Goal: Navigation & Orientation: Go to known website

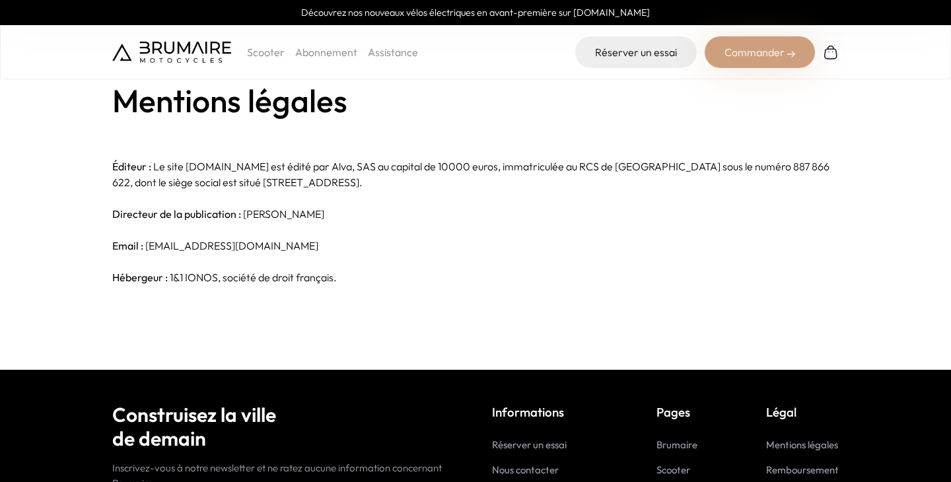
drag, startPoint x: 0, startPoint y: 0, endPoint x: 211, endPoint y: 47, distance: 215.9
click at [211, 47] on img at bounding box center [171, 52] width 119 height 21
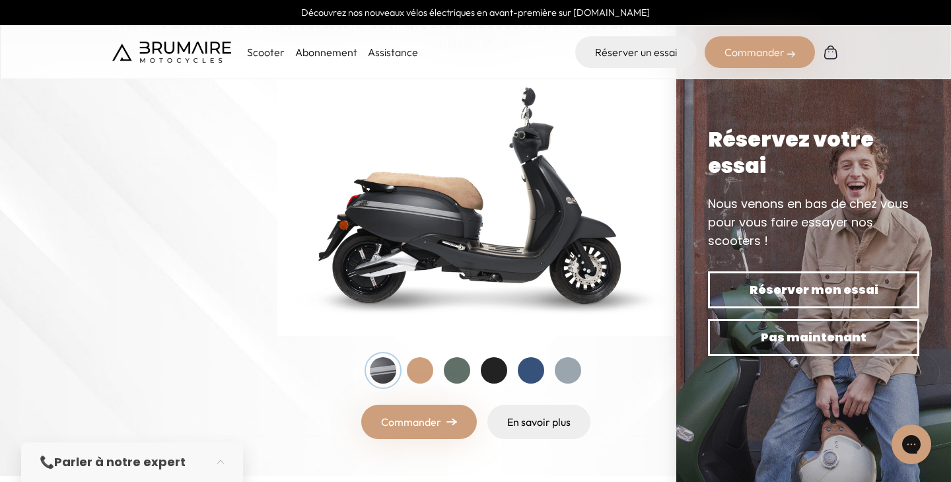
scroll to position [161, 0]
click at [425, 369] on div at bounding box center [420, 370] width 26 height 26
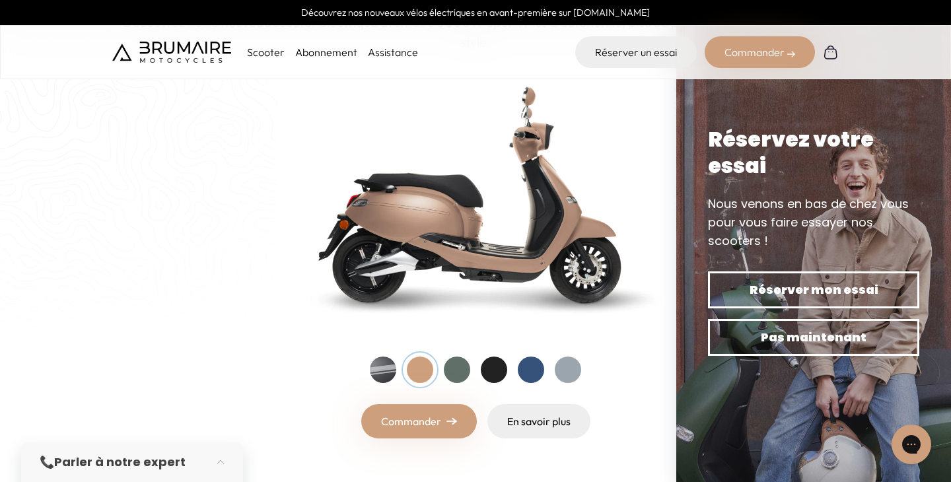
click at [458, 369] on div at bounding box center [457, 370] width 26 height 26
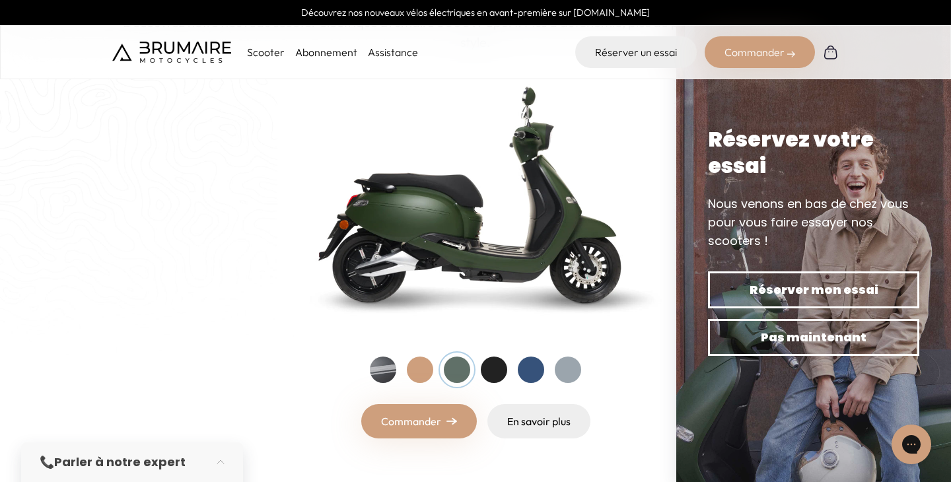
click at [501, 368] on div at bounding box center [494, 370] width 26 height 26
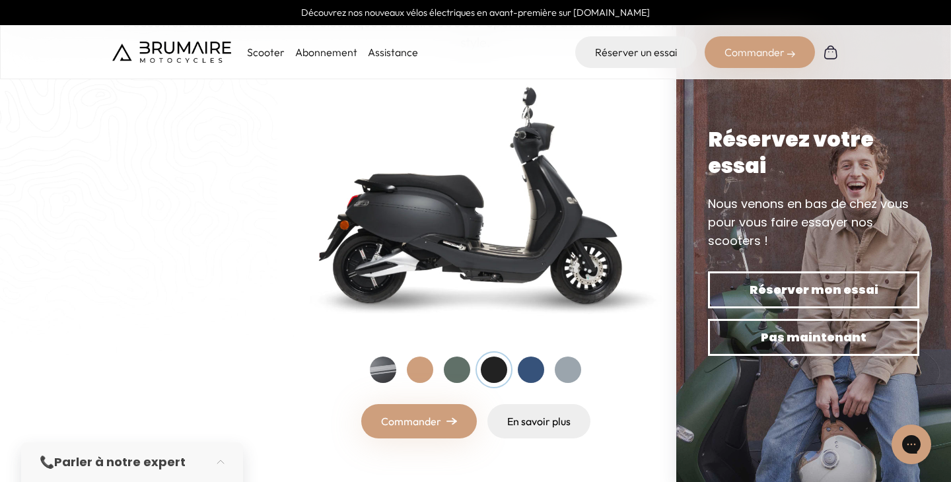
click at [538, 365] on div at bounding box center [531, 370] width 26 height 26
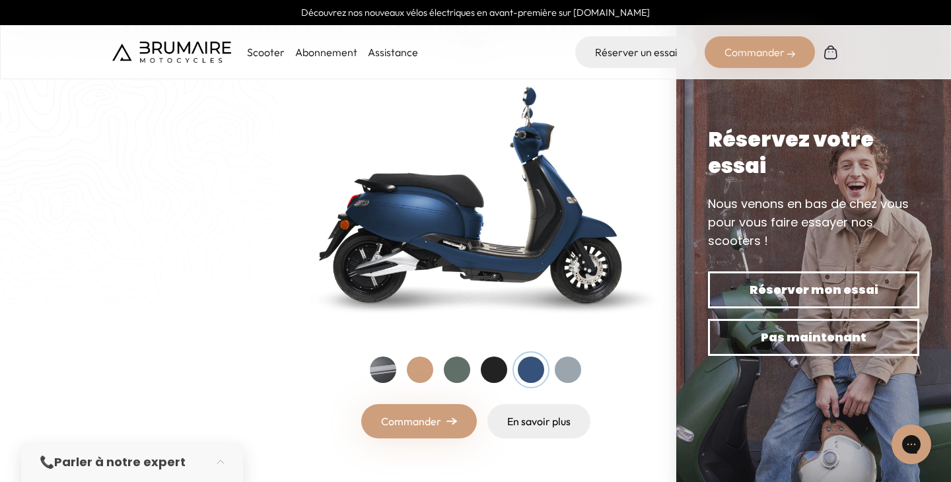
click at [567, 369] on div at bounding box center [568, 370] width 26 height 26
